Goal: Transaction & Acquisition: Purchase product/service

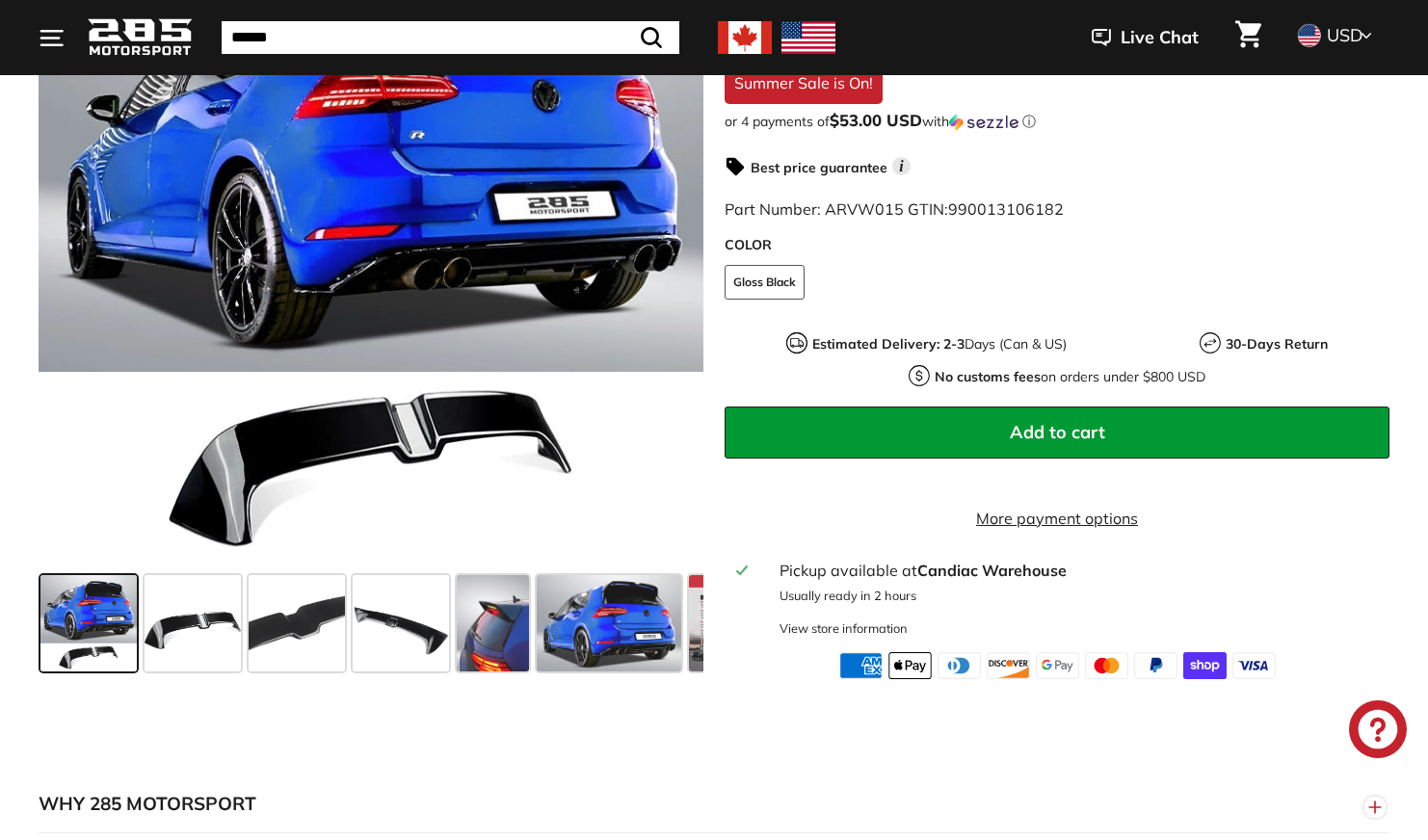
scroll to position [482, 0]
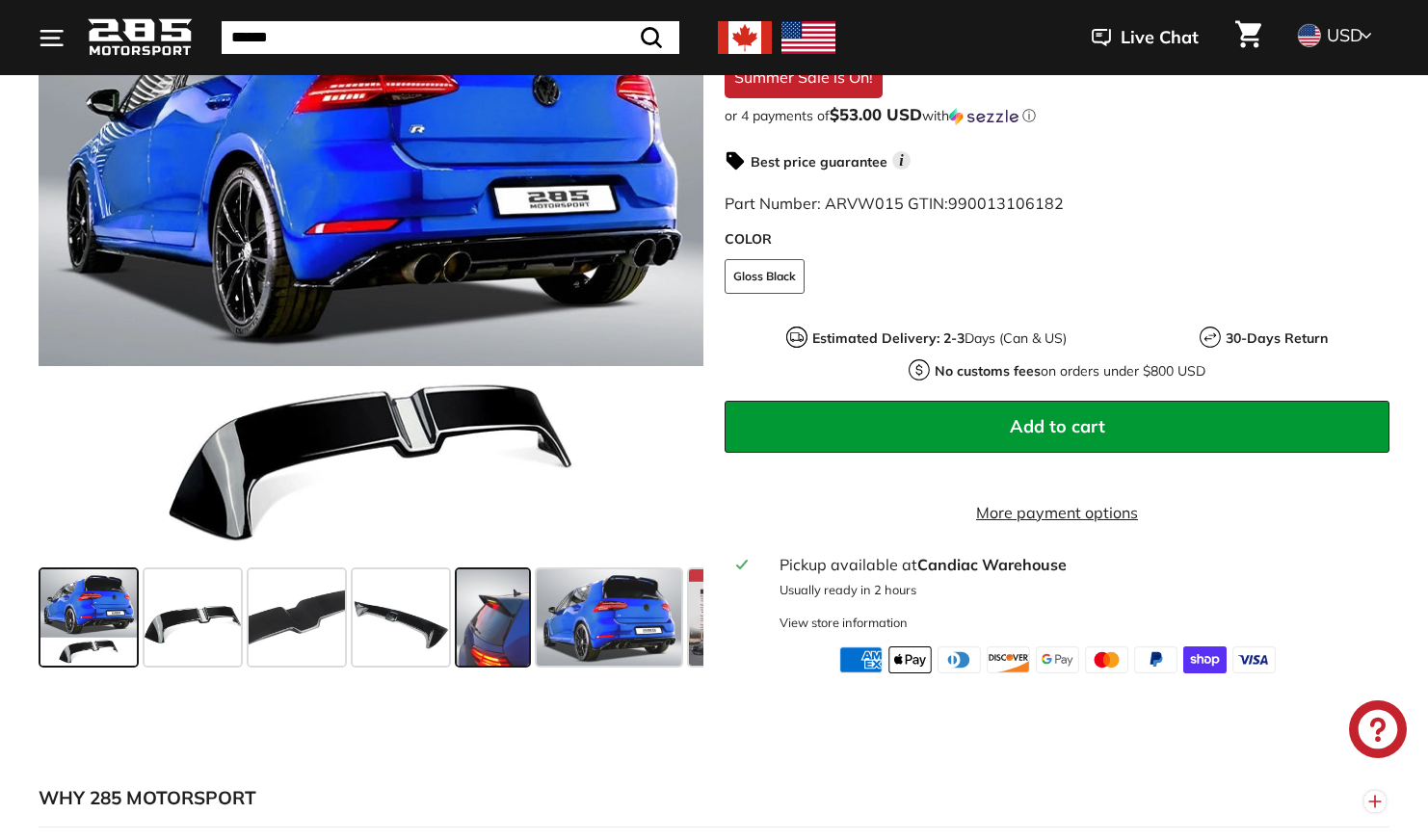
click at [524, 647] on span at bounding box center [493, 617] width 72 height 96
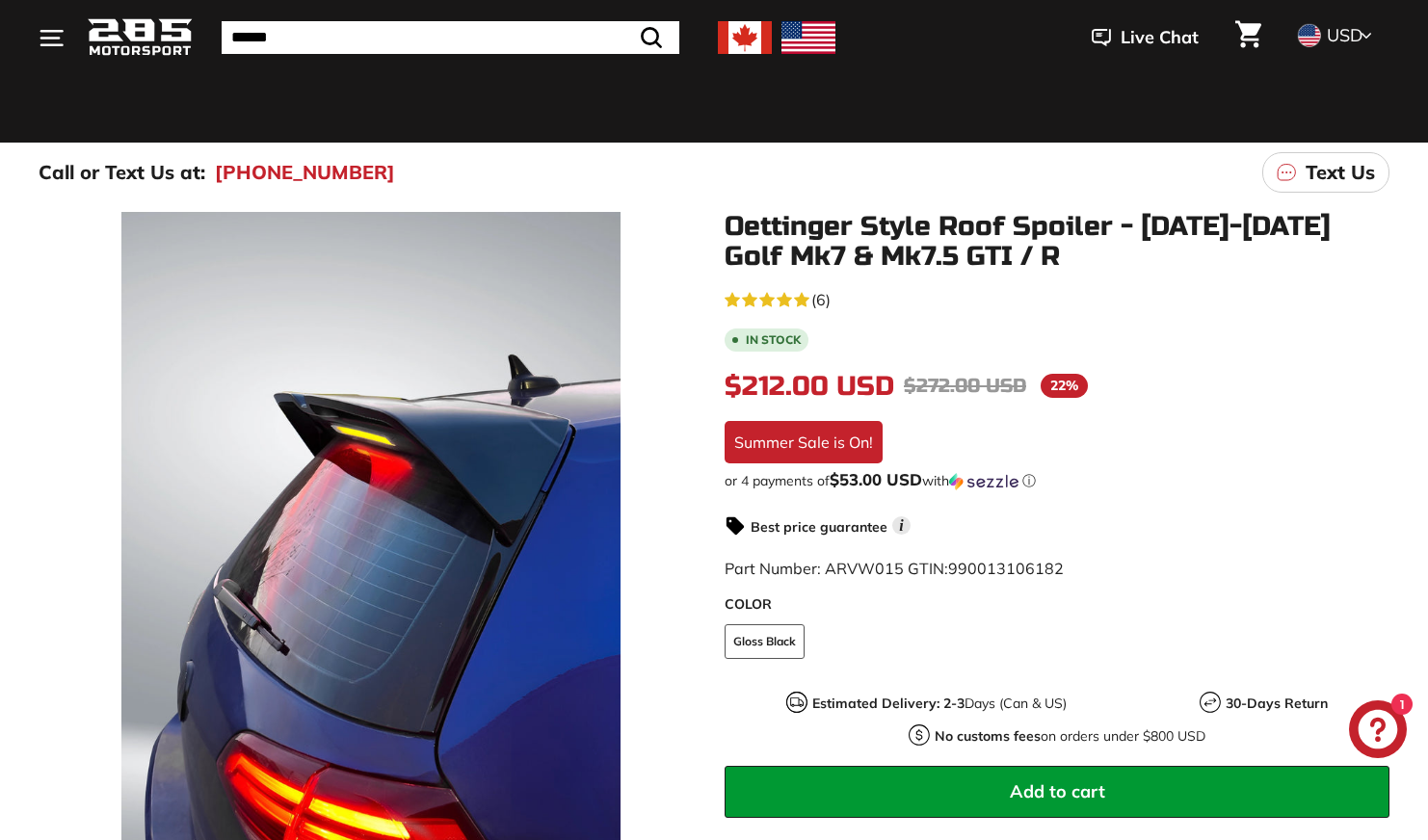
scroll to position [115, 0]
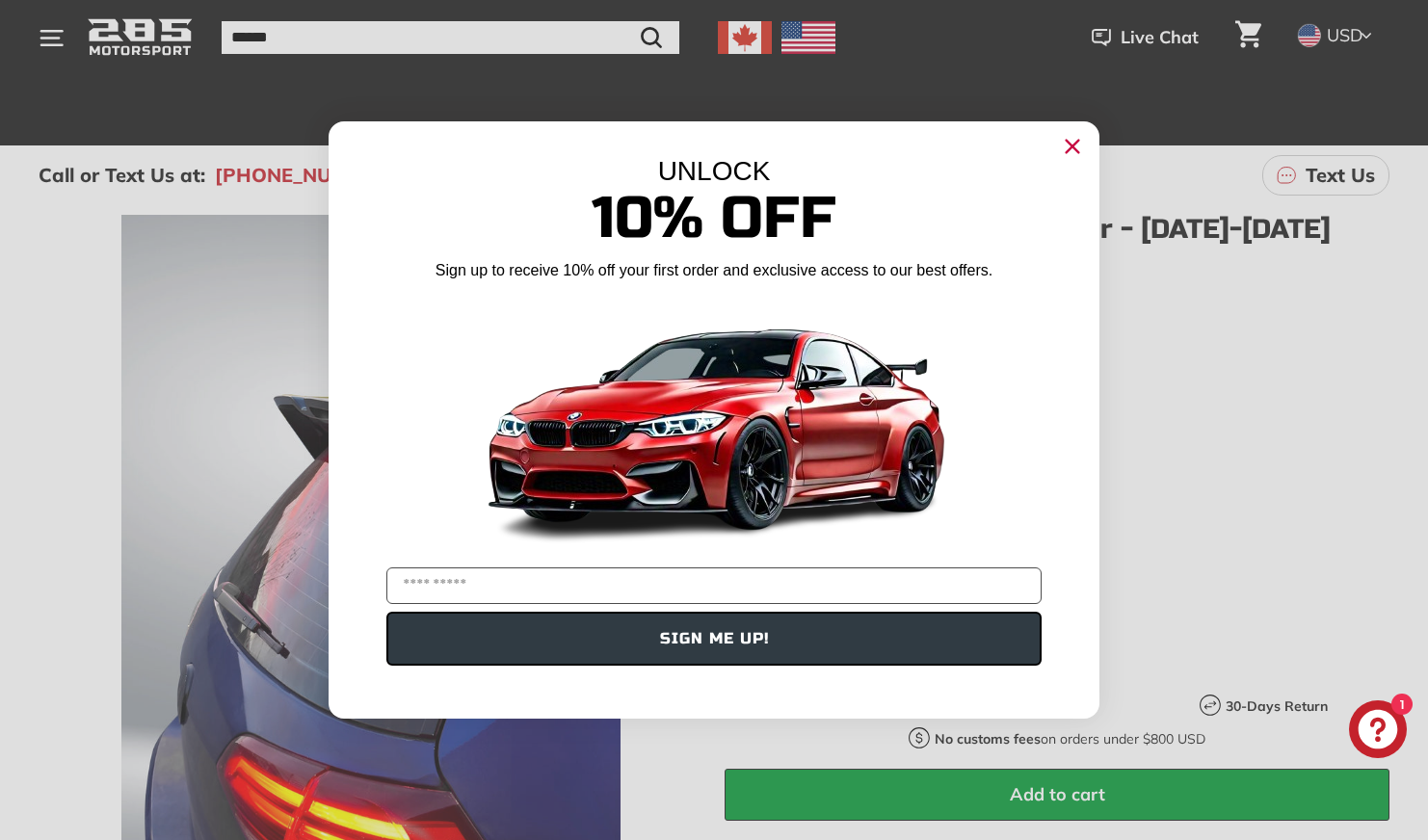
click at [1066, 142] on icon "Close dialog" at bounding box center [1072, 147] width 13 height 13
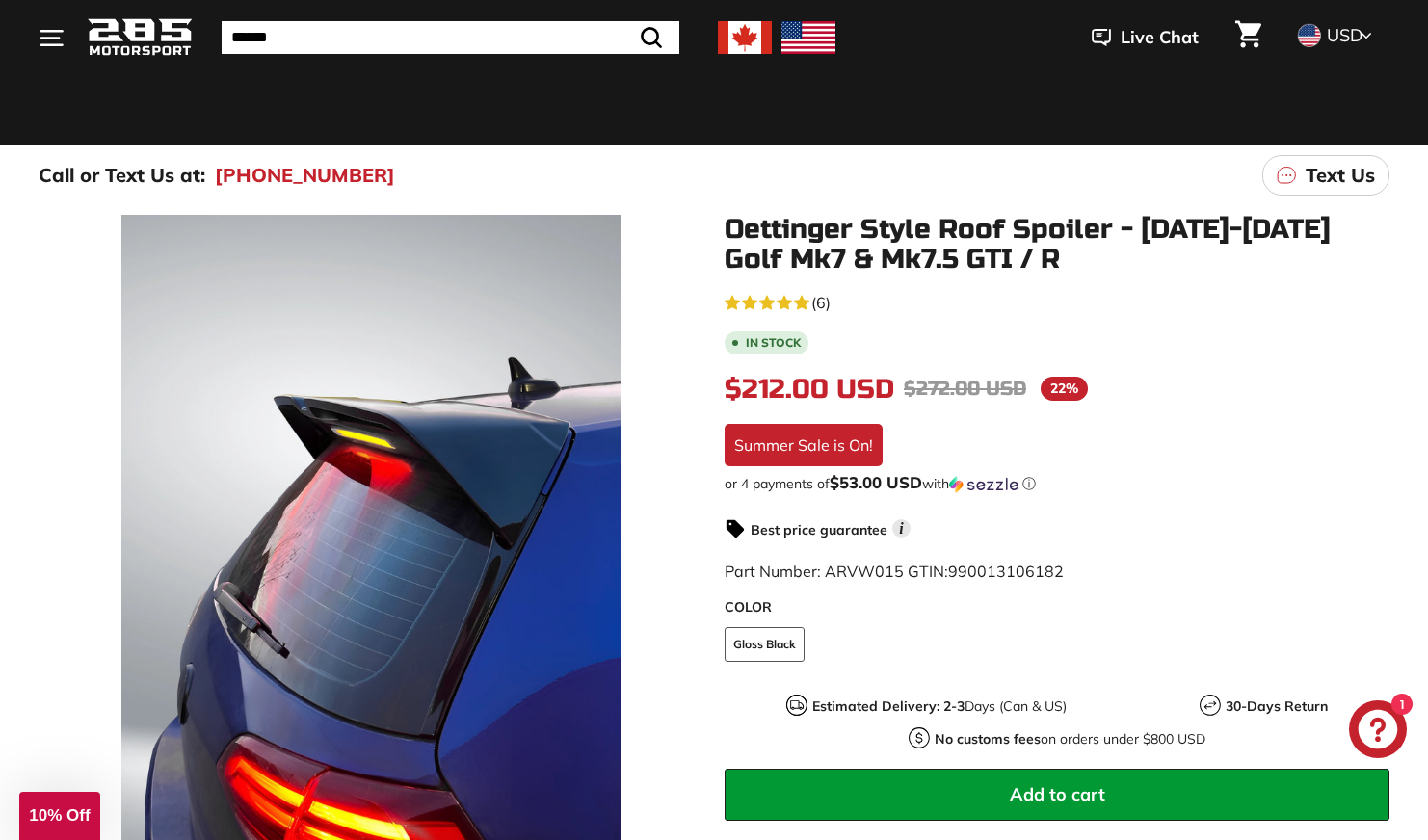
click at [826, 302] on span "(6)" at bounding box center [820, 302] width 19 height 23
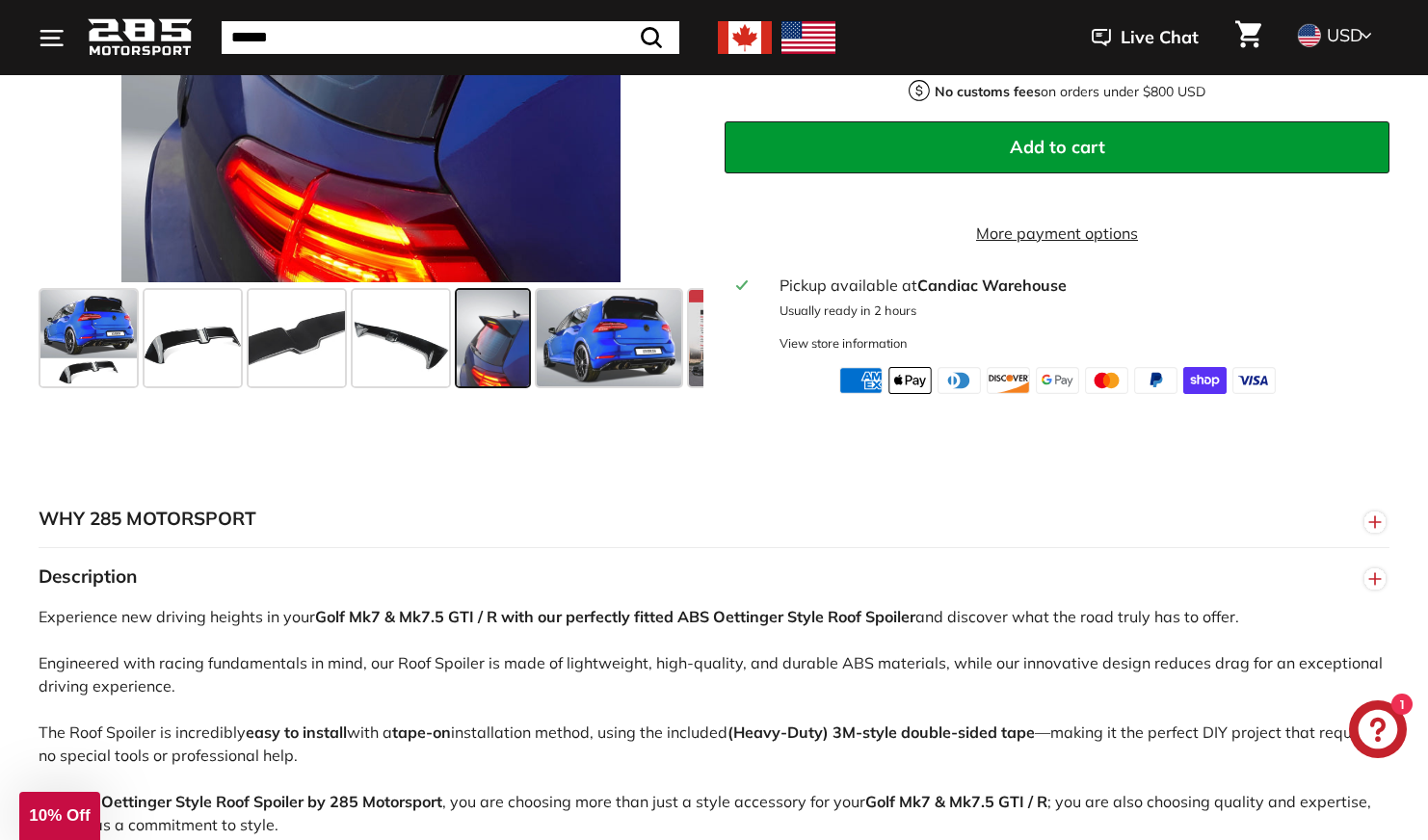
scroll to position [564, 0]
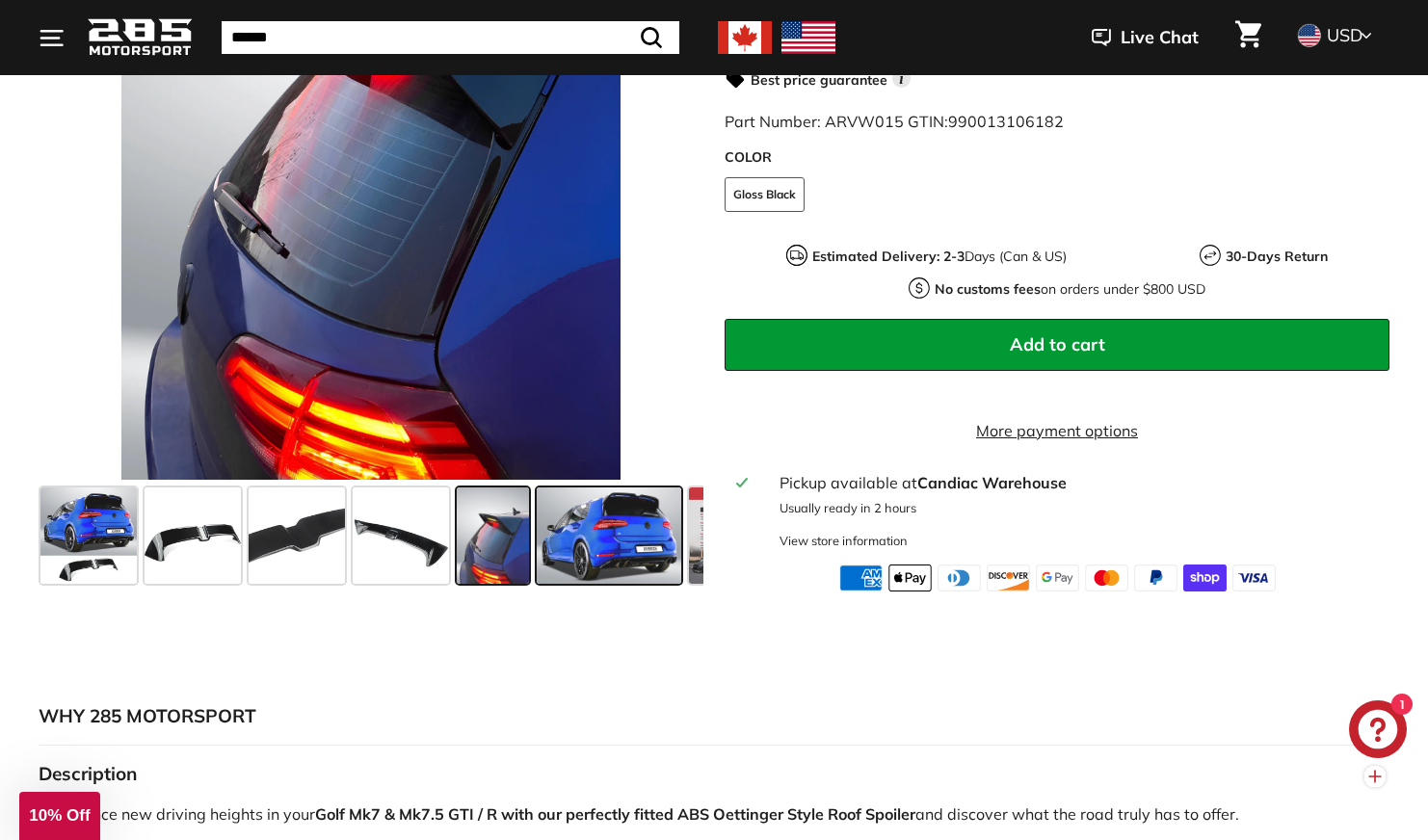
click at [631, 546] on span at bounding box center [609, 535] width 145 height 96
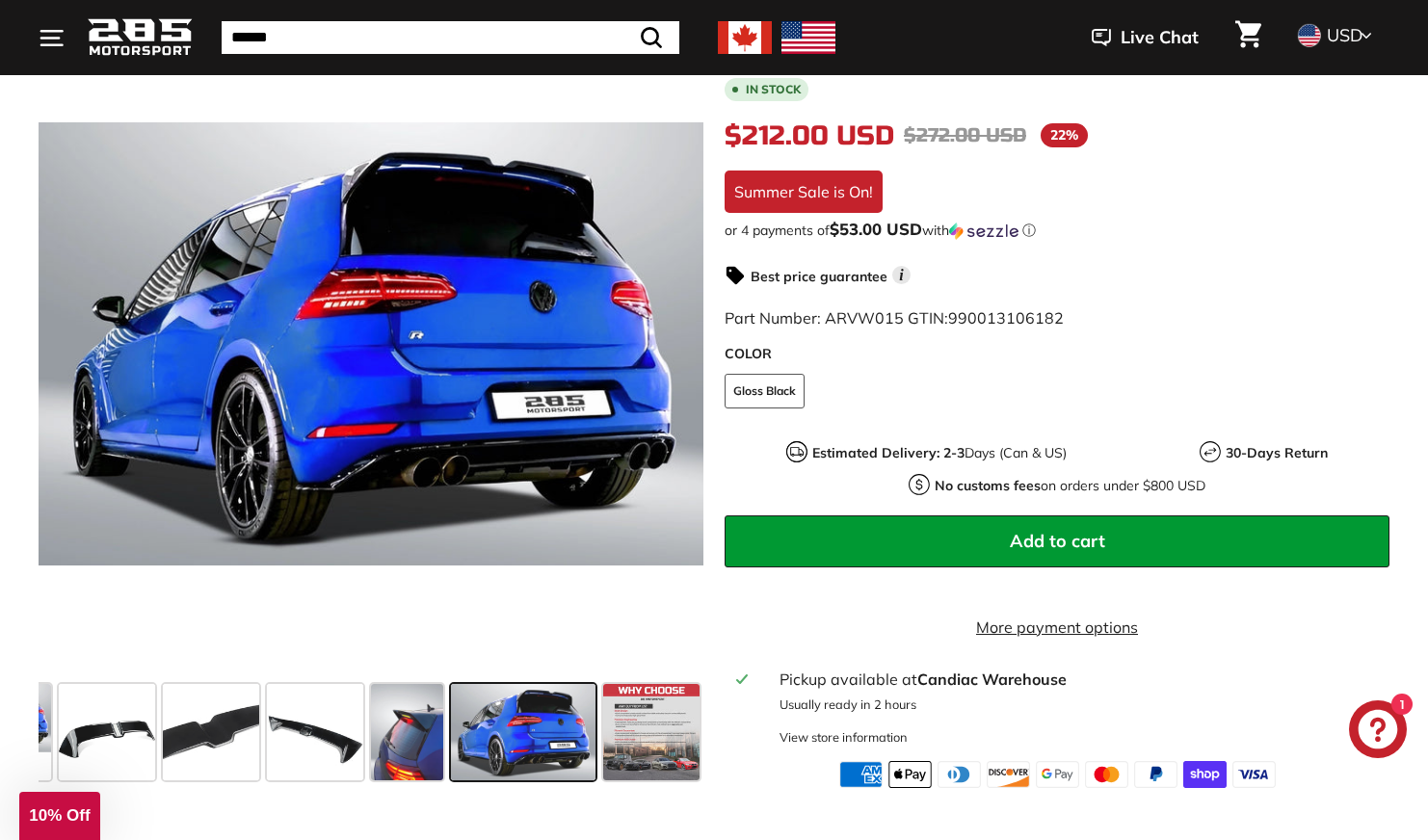
scroll to position [366, 0]
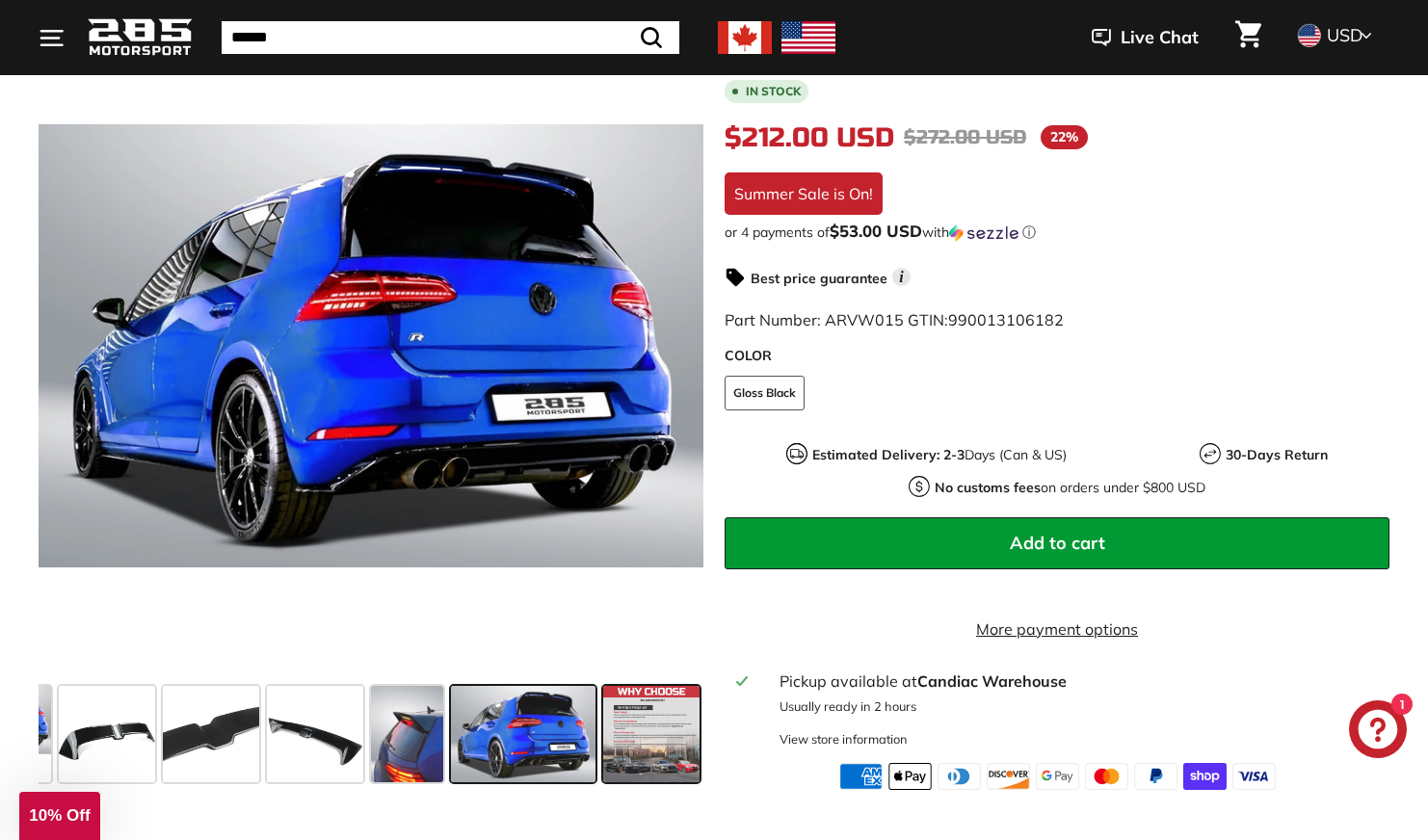
click at [674, 757] on span at bounding box center [652, 734] width 96 height 96
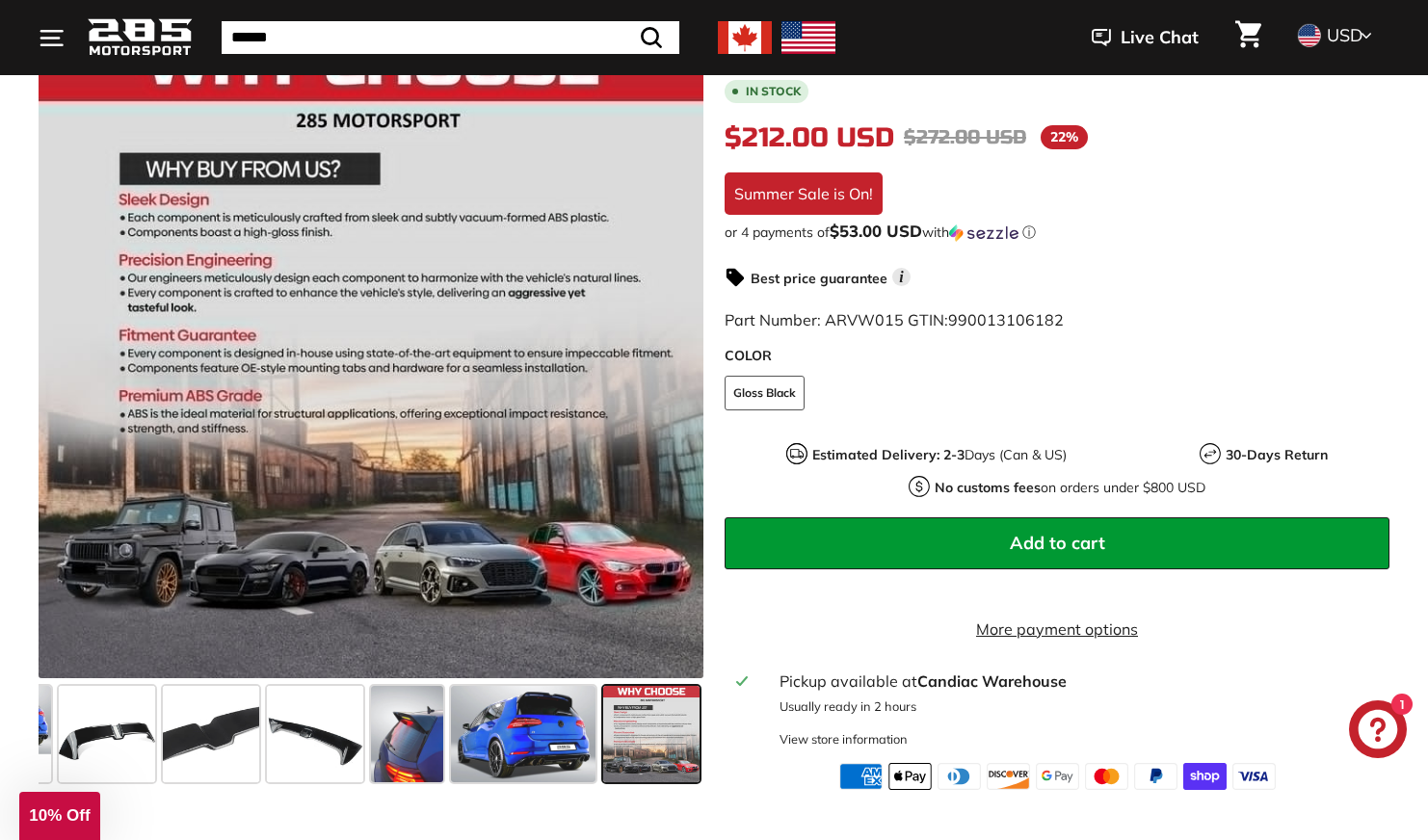
scroll to position [390, 0]
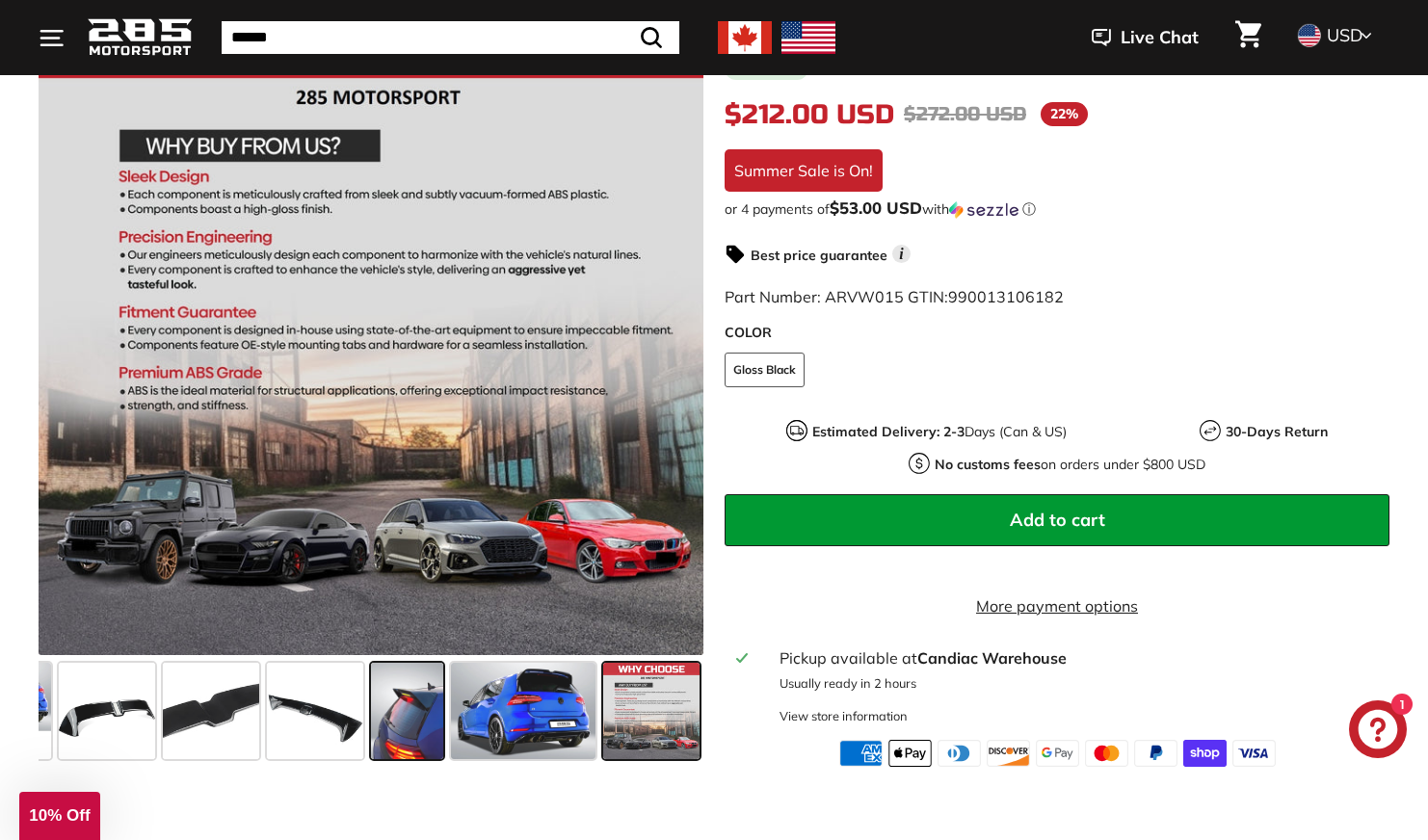
click at [394, 754] on span at bounding box center [407, 710] width 72 height 96
